Goal: Task Accomplishment & Management: Complete application form

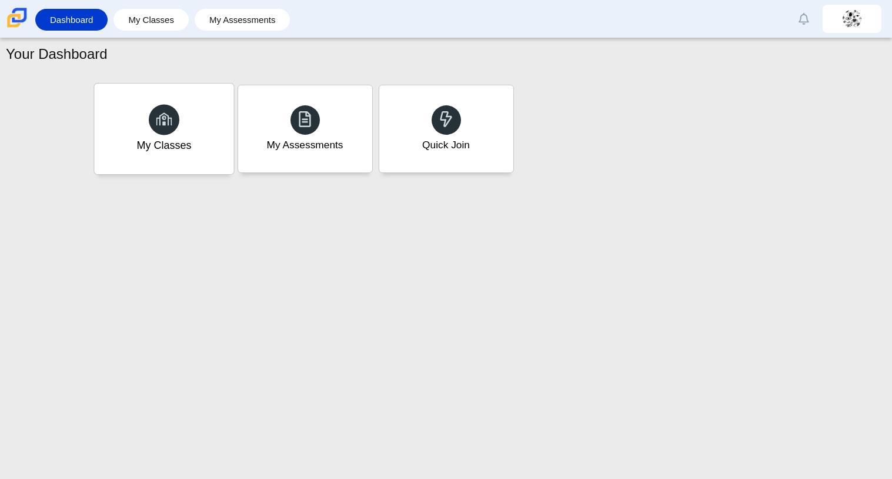
click at [201, 111] on div "My Classes" at bounding box center [163, 129] width 139 height 91
click at [283, 154] on div "My Assessments" at bounding box center [304, 129] width 139 height 91
click at [459, 90] on div "Quick Join" at bounding box center [445, 129] width 139 height 91
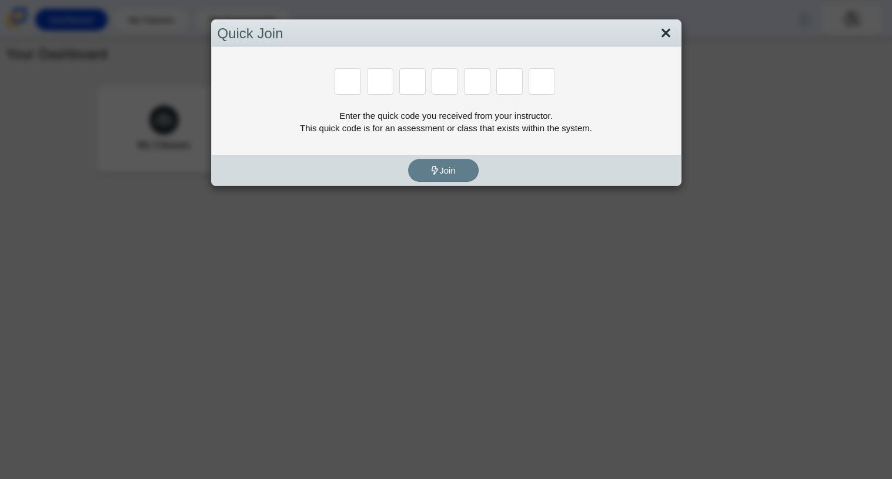
click at [667, 34] on link "Close" at bounding box center [666, 34] width 18 height 20
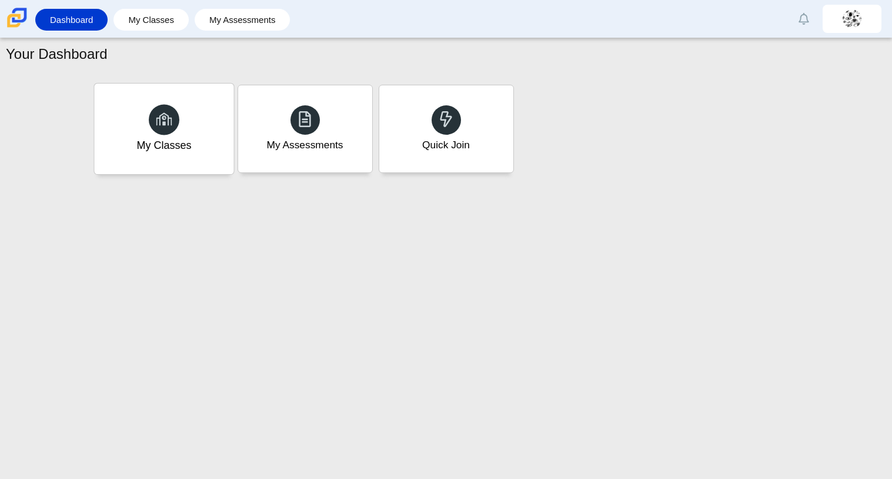
click at [215, 95] on div "My Classes" at bounding box center [163, 129] width 139 height 91
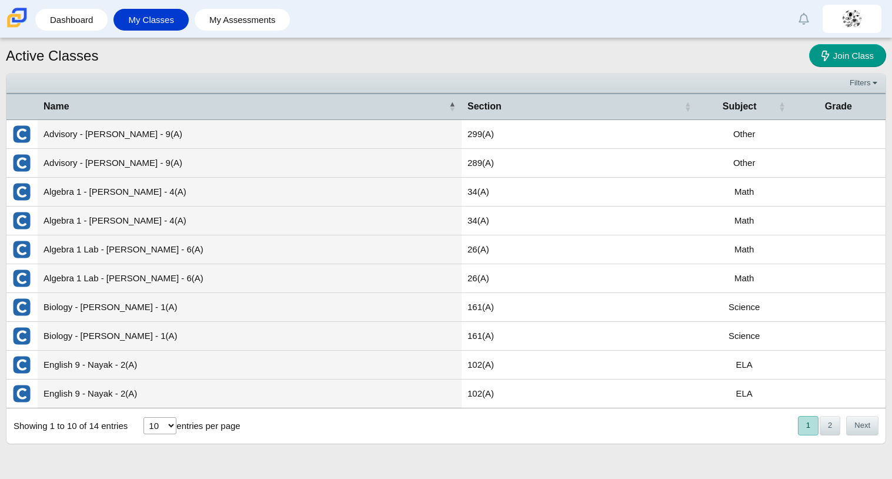
click at [189, 131] on td "Advisory - Charles - 9(A)" at bounding box center [250, 134] width 424 height 29
click at [491, 272] on td "26(A)" at bounding box center [580, 278] width 236 height 29
click at [52, 22] on link "Dashboard" at bounding box center [71, 20] width 61 height 22
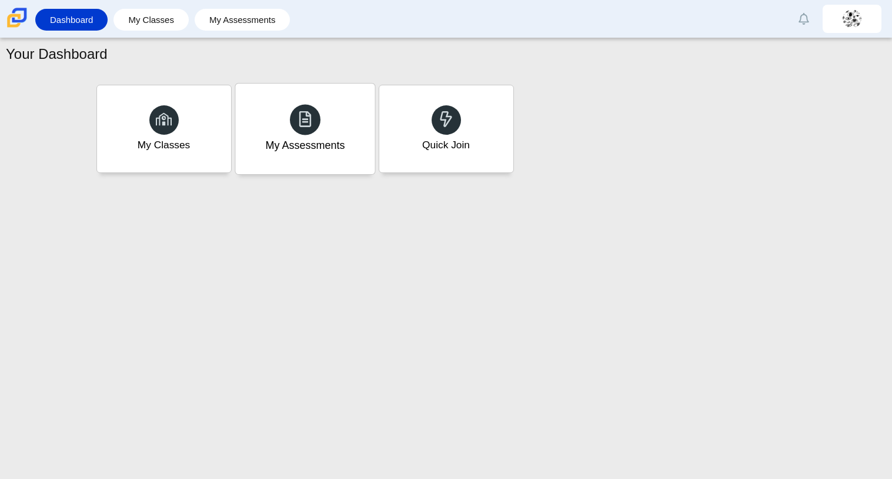
click at [245, 122] on div "My Assessments" at bounding box center [304, 129] width 139 height 91
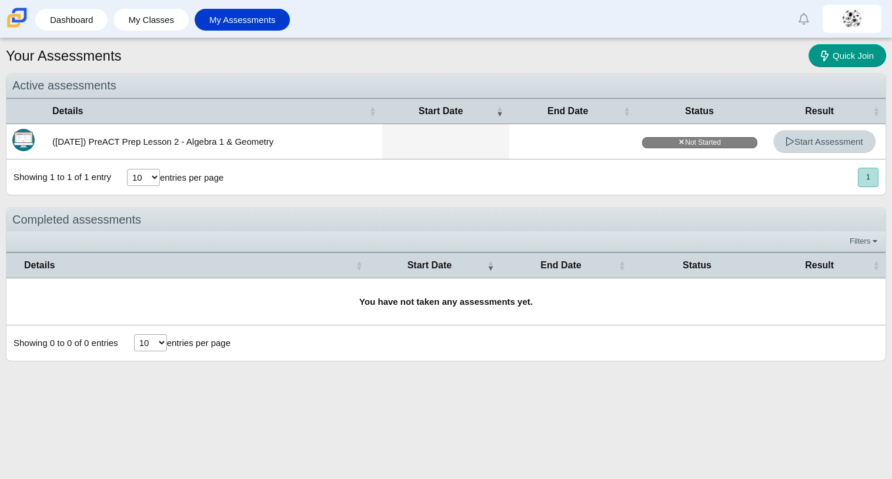
click at [818, 136] on span "Start Assessment" at bounding box center [825, 141] width 78 height 10
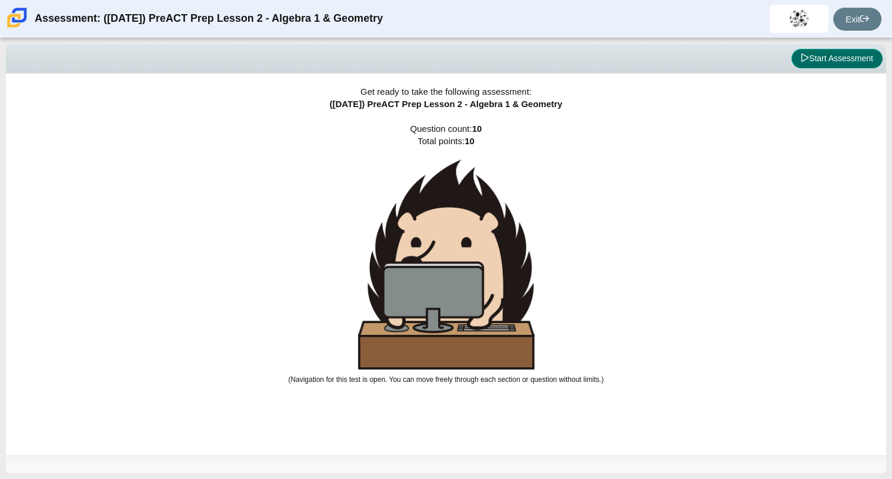
click at [847, 61] on button "Start Assessment" at bounding box center [837, 59] width 91 height 20
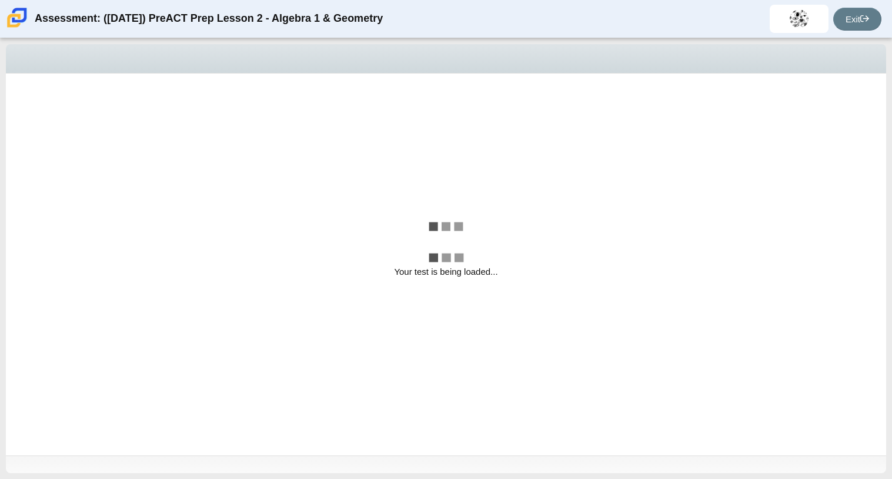
select select "bbf5d072-3e0b-44c4-9a12-6e7c9033f65b"
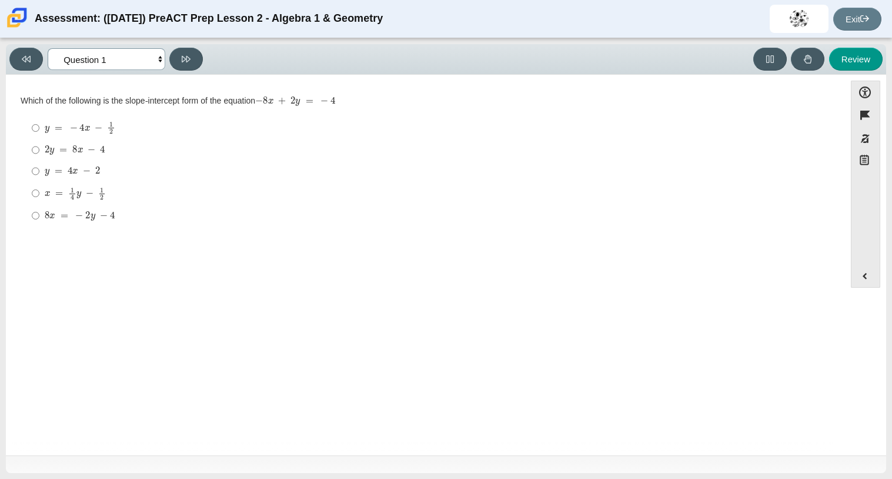
click at [151, 58] on select "Questions Question 1 Question 2 Question 3 Question 4 Question 5 Question 6 Que…" at bounding box center [107, 59] width 118 height 22
click at [350, 72] on div "Viewing Question 1 of 10 in Pacing Mode Questions Question 1 Question 2 Questio…" at bounding box center [446, 59] width 881 height 31
click at [101, 129] on mjx-c "Assessment items" at bounding box center [99, 128] width 8 height 6
click at [39, 129] on input "y = − 4 x − 1 2 y = − 4 x − 1 2" at bounding box center [36, 127] width 8 height 23
radio input "true"
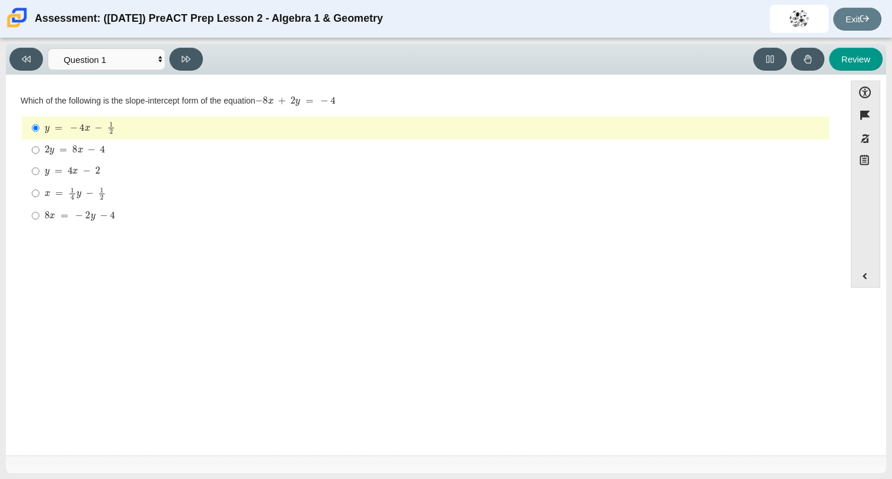
click at [95, 193] on mjx-math "Assessment items" at bounding box center [75, 193] width 61 height 13
click at [39, 193] on input "x = 1 4 y − 1 2 x = 1 4 y − 1 2" at bounding box center [36, 193] width 8 height 23
radio input "true"
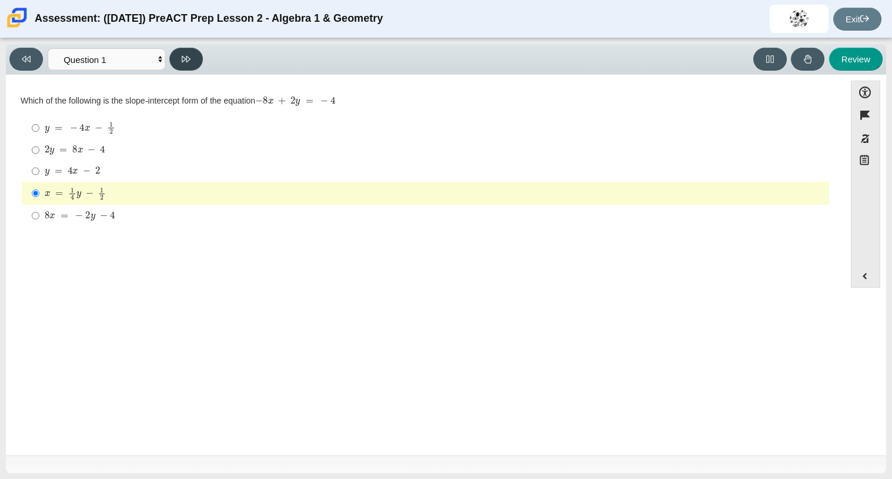
click at [197, 62] on button at bounding box center [186, 59] width 34 height 23
select select "ed62e223-81bd-4cbf-ab48-ab975844bd1f"
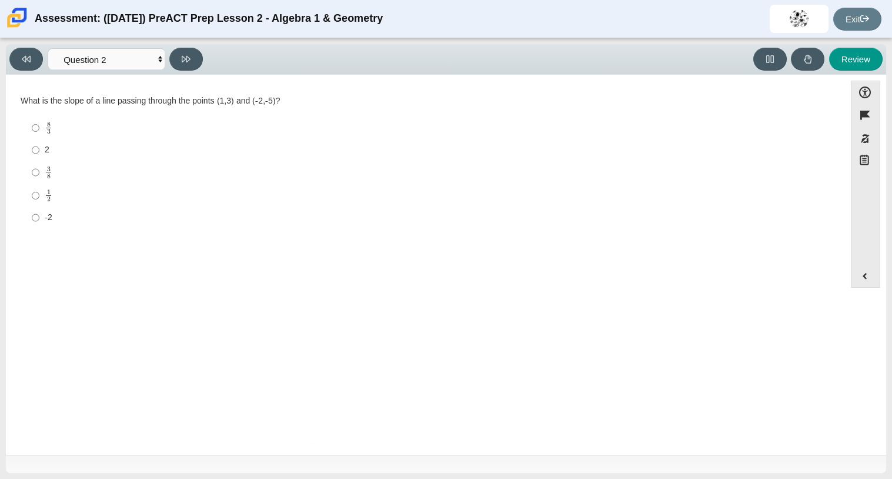
click at [45, 120] on mjx-container "8 3" at bounding box center [49, 127] width 8 height 22
click at [39, 120] on input "8 3 8 thirds" at bounding box center [36, 127] width 8 height 23
radio input "true"
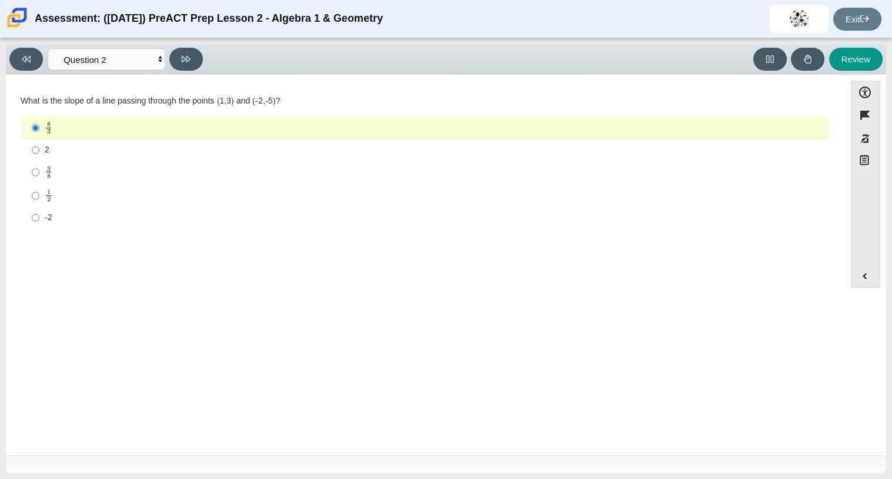
click at [66, 205] on label "1 2 1 half" at bounding box center [427, 195] width 806 height 23
click at [39, 205] on input "1 2 1 half" at bounding box center [36, 195] width 8 height 23
radio input "true"
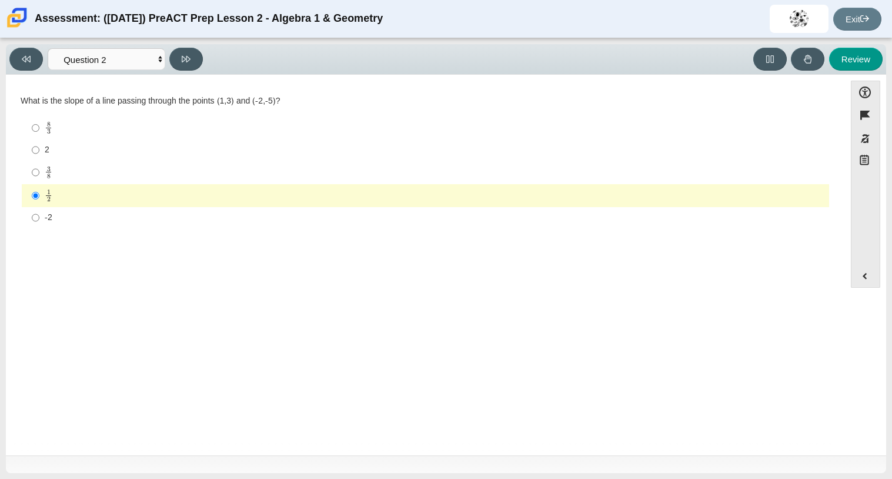
click at [66, 207] on label "-2 -2" at bounding box center [427, 217] width 806 height 21
click at [39, 207] on input "-2 -2" at bounding box center [36, 217] width 8 height 21
radio input "true"
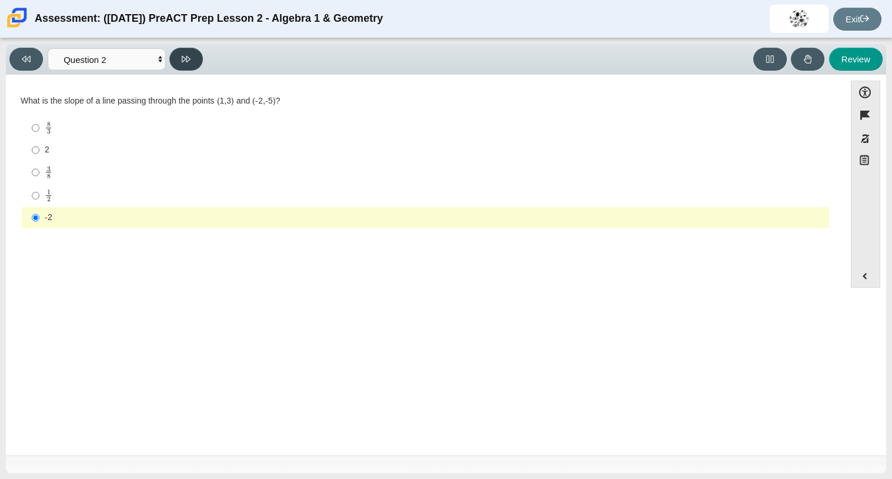
click at [189, 58] on icon at bounding box center [186, 59] width 9 height 9
select select "97f4f5fa-a52e-4fed-af51-565bfcdf47cb"
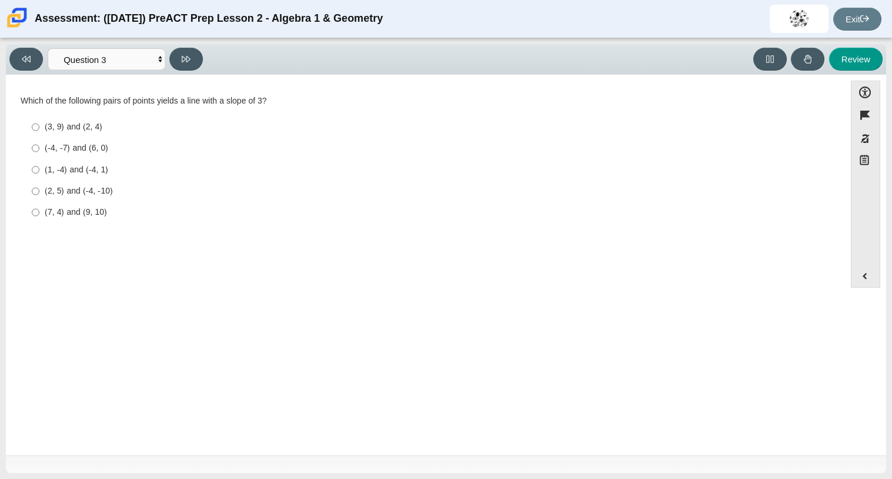
click at [104, 160] on label "(1, -4) and (-4, 1) (1, -4) and (-4, 1)" at bounding box center [427, 169] width 806 height 21
click at [39, 160] on input "(1, -4) and (-4, 1) (1, -4) and (-4, 1)" at bounding box center [36, 169] width 8 height 21
radio input "true"
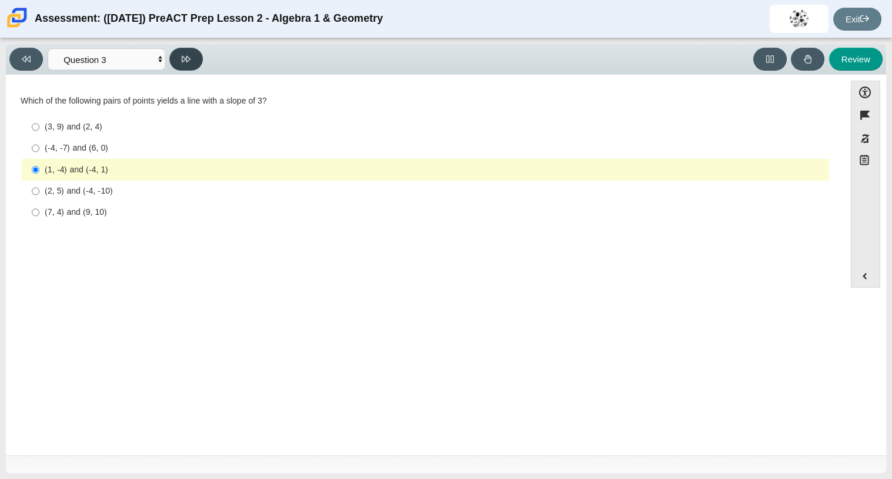
drag, startPoint x: 195, startPoint y: 56, endPoint x: 216, endPoint y: 66, distance: 24.0
click at [216, 66] on div "Viewing Question 3 of 10 in Pacing Mode Questions Question 1 Question 2 Questio…" at bounding box center [446, 59] width 881 height 31
click at [108, 166] on div "(1, -4) and (-4, 1)" at bounding box center [435, 170] width 780 height 12
click at [39, 166] on input "(1, -4) and (-4, 1) (1, -4) and (-4, 1)" at bounding box center [36, 169] width 8 height 21
click at [118, 185] on div "(2, 5) and (-4, -10)" at bounding box center [435, 191] width 780 height 12
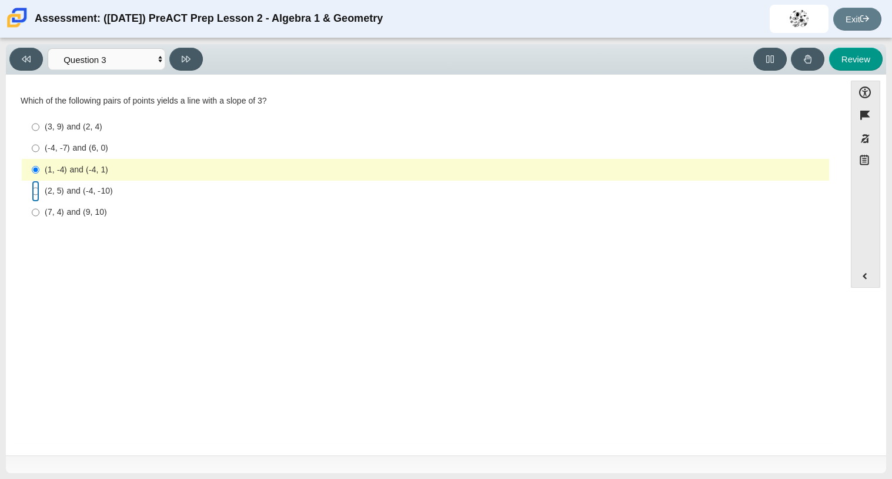
click at [39, 185] on input "(2, 5) and (-4, -10) (2, 5) and (-4, -10)" at bounding box center [36, 191] width 8 height 21
radio input "true"
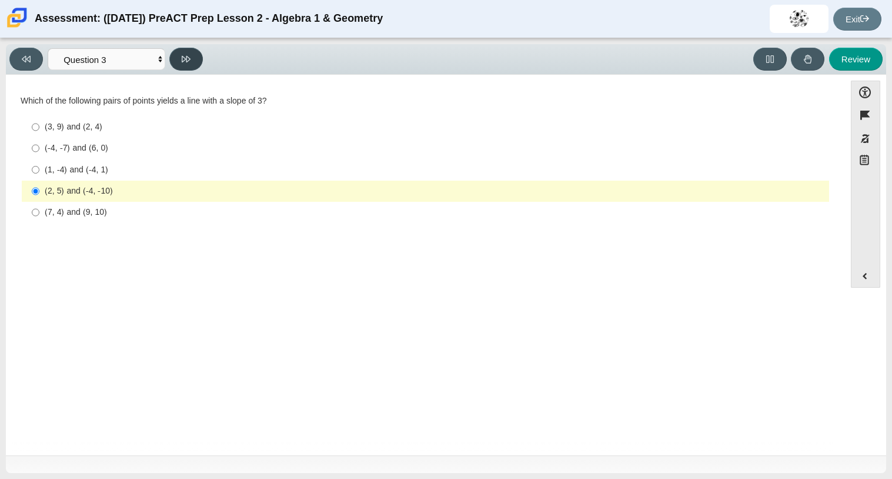
click at [191, 63] on button at bounding box center [186, 59] width 34 height 23
select select "89427bb7-e313-4f00-988f-8b8255897029"
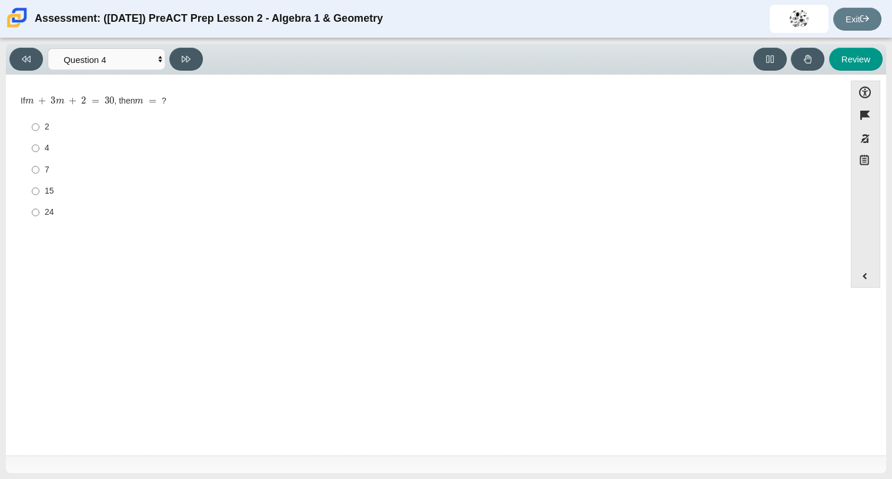
click at [41, 167] on label "7 7" at bounding box center [427, 169] width 806 height 21
click at [39, 167] on input "7 7" at bounding box center [36, 169] width 8 height 21
radio input "true"
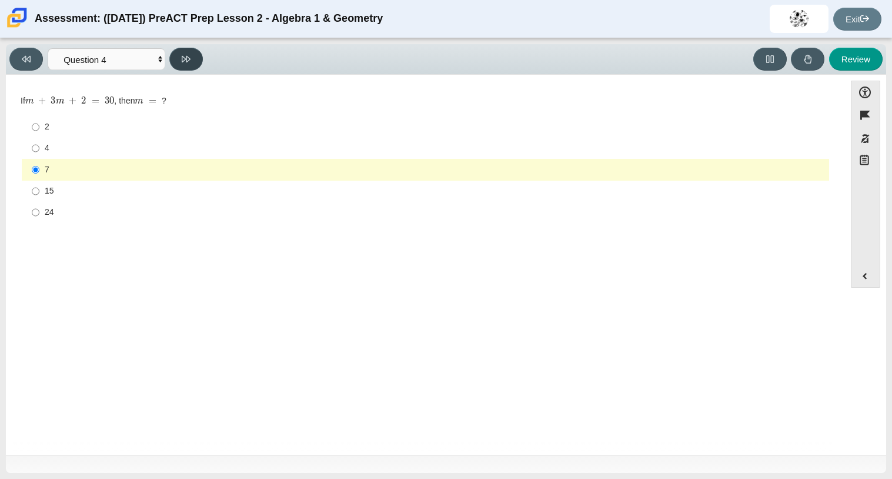
click at [182, 58] on icon at bounding box center [186, 59] width 9 height 9
select select "489dcffd-4e6a-49cf-a9d6-ad1d4a911a4e"
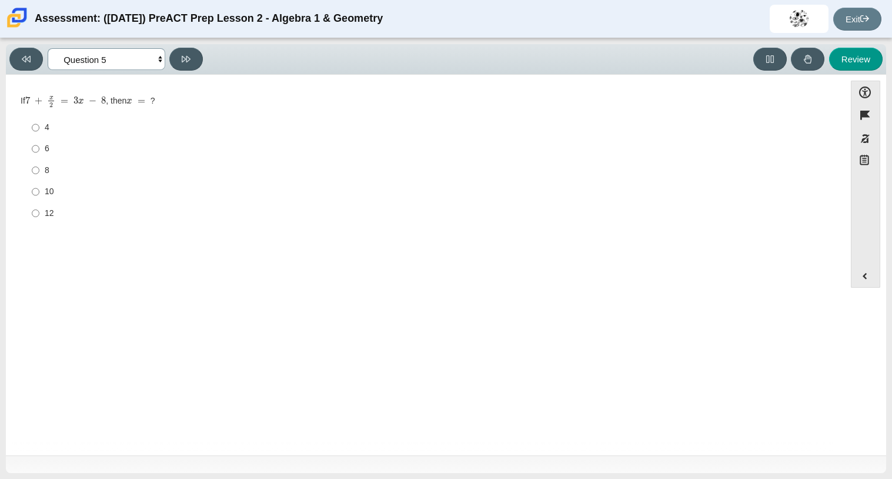
click at [145, 68] on select "Questions Question 1 Question 2 Question 3 Question 4 Question 5 Question 6 Que…" at bounding box center [107, 59] width 118 height 22
click at [68, 198] on label "10 10" at bounding box center [427, 191] width 806 height 21
click at [39, 198] on input "10 10" at bounding box center [36, 191] width 8 height 21
radio input "true"
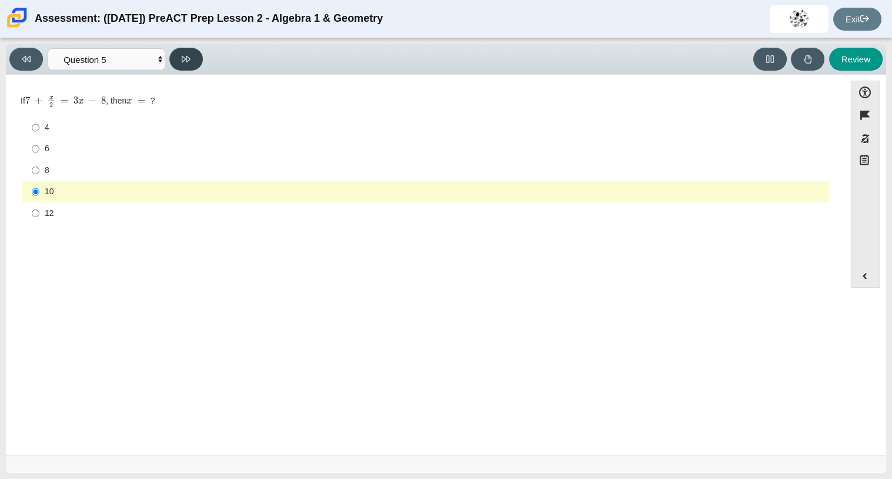
click at [175, 61] on button at bounding box center [186, 59] width 34 height 23
select select "210571de-36a6-4d8e-a361-ceff8ef801dc"
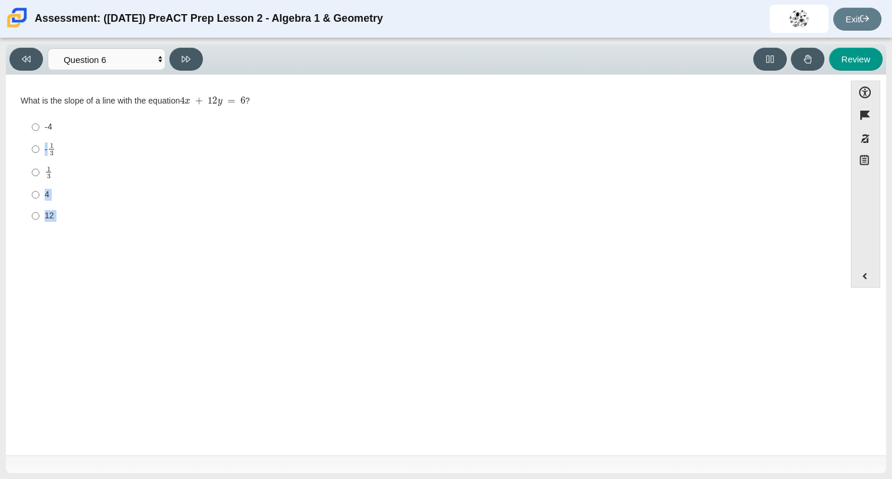
drag, startPoint x: 106, startPoint y: 126, endPoint x: 154, endPoint y: 282, distance: 162.8
click at [154, 282] on div "Question What is the slope of a line with the equation 4 x + 12 y = 6 ? Respons…" at bounding box center [426, 267] width 828 height 367
click at [135, 124] on div "-4" at bounding box center [435, 127] width 780 height 12
click at [39, 124] on input "-4 -4" at bounding box center [36, 126] width 8 height 21
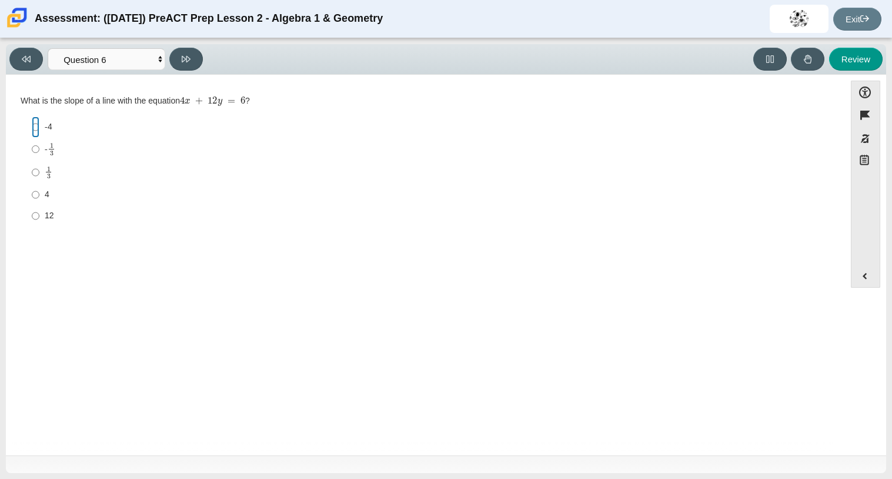
radio input "true"
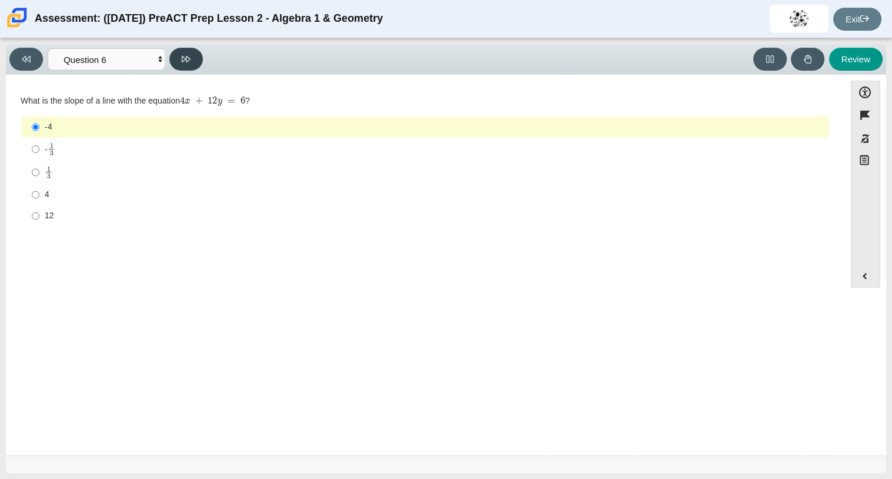
click at [182, 53] on button at bounding box center [186, 59] width 34 height 23
select select "ec95ace6-bebc-42b8-9428-40567494d4da"
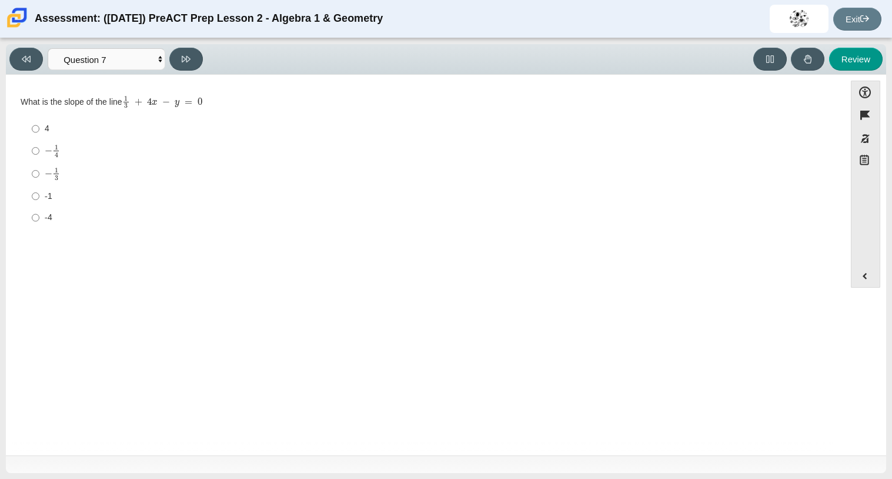
click at [79, 198] on div "-1" at bounding box center [435, 197] width 780 height 12
click at [39, 198] on input "-1 -1" at bounding box center [36, 195] width 8 height 21
radio input "true"
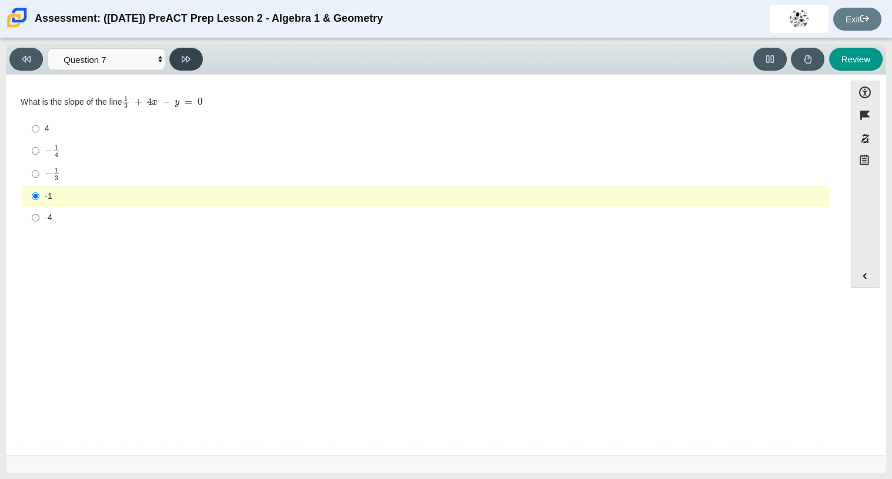
click at [175, 61] on button at bounding box center [186, 59] width 34 height 23
select select "ce81fe10-bf29-4b5e-8bd7-4f47f2fed4d8"
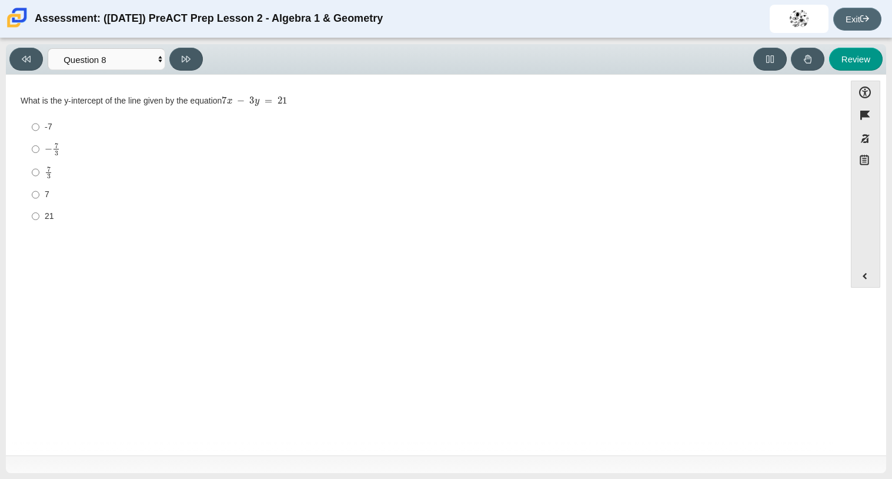
click at [874, 11] on link "Exit" at bounding box center [858, 19] width 48 height 23
